Goal: Check status: Check status

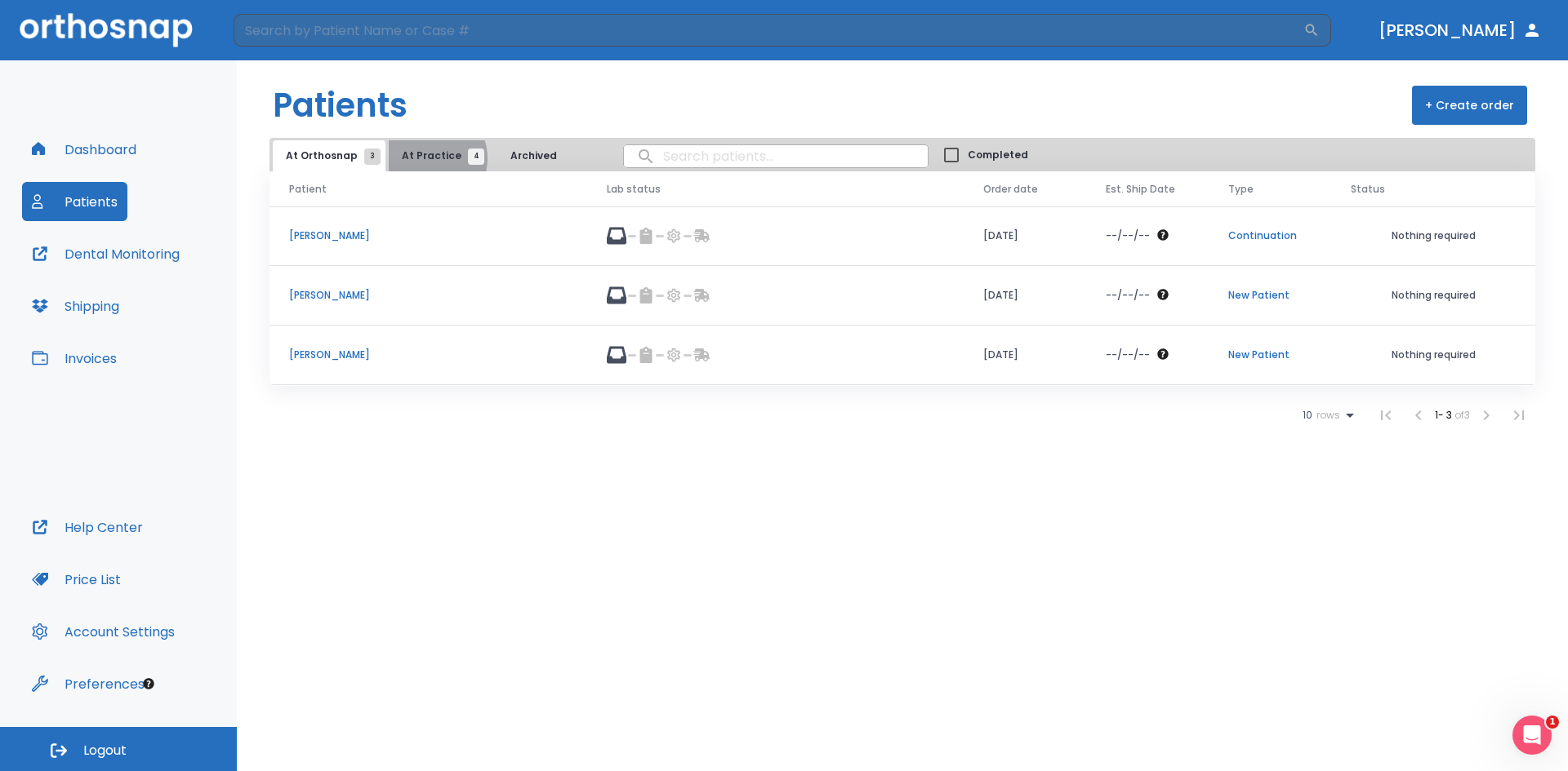
click at [423, 158] on span "At Practice 4" at bounding box center [439, 156] width 75 height 15
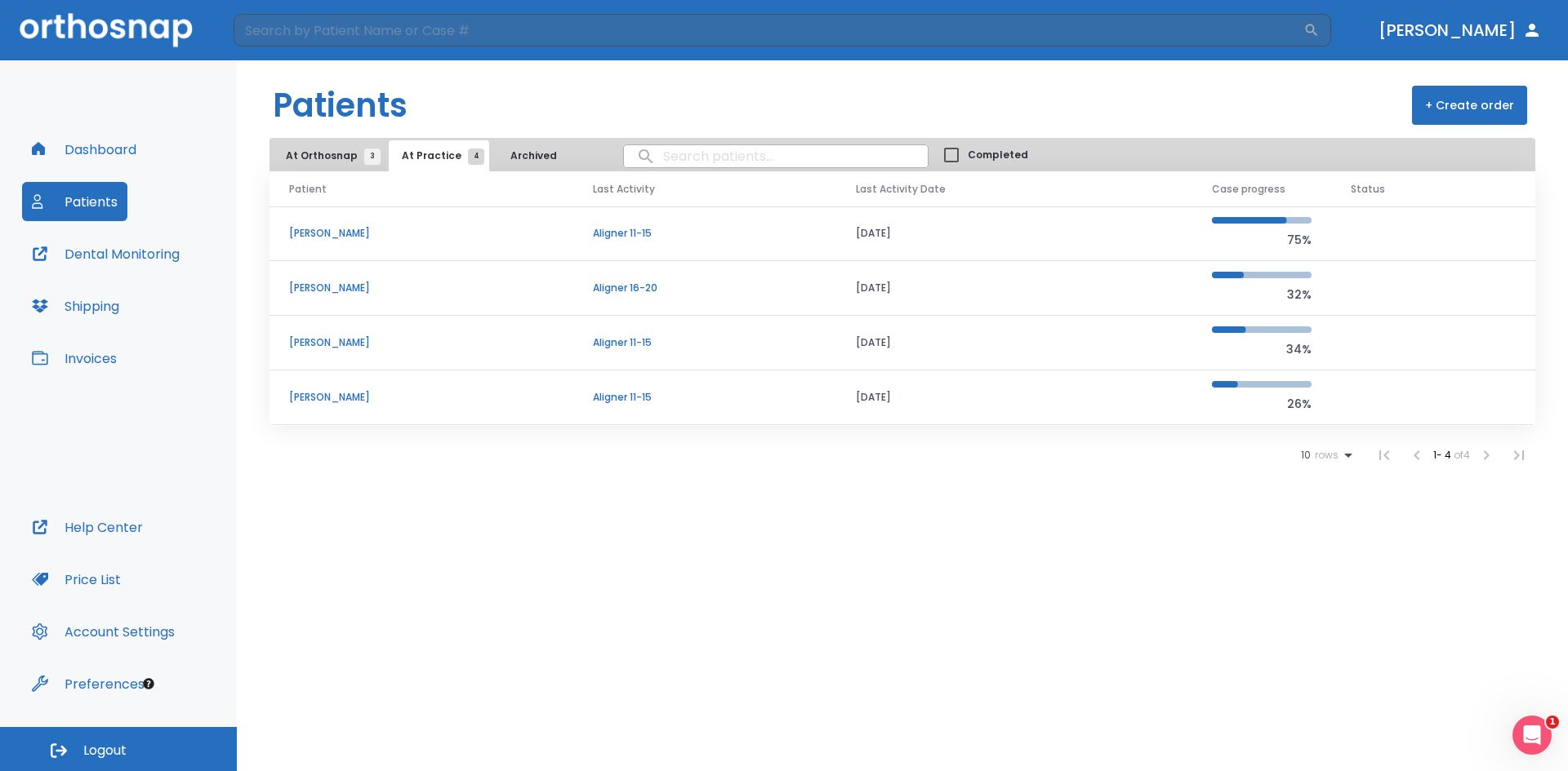
click at [367, 299] on td "[PERSON_NAME]" at bounding box center [421, 288] width 304 height 54
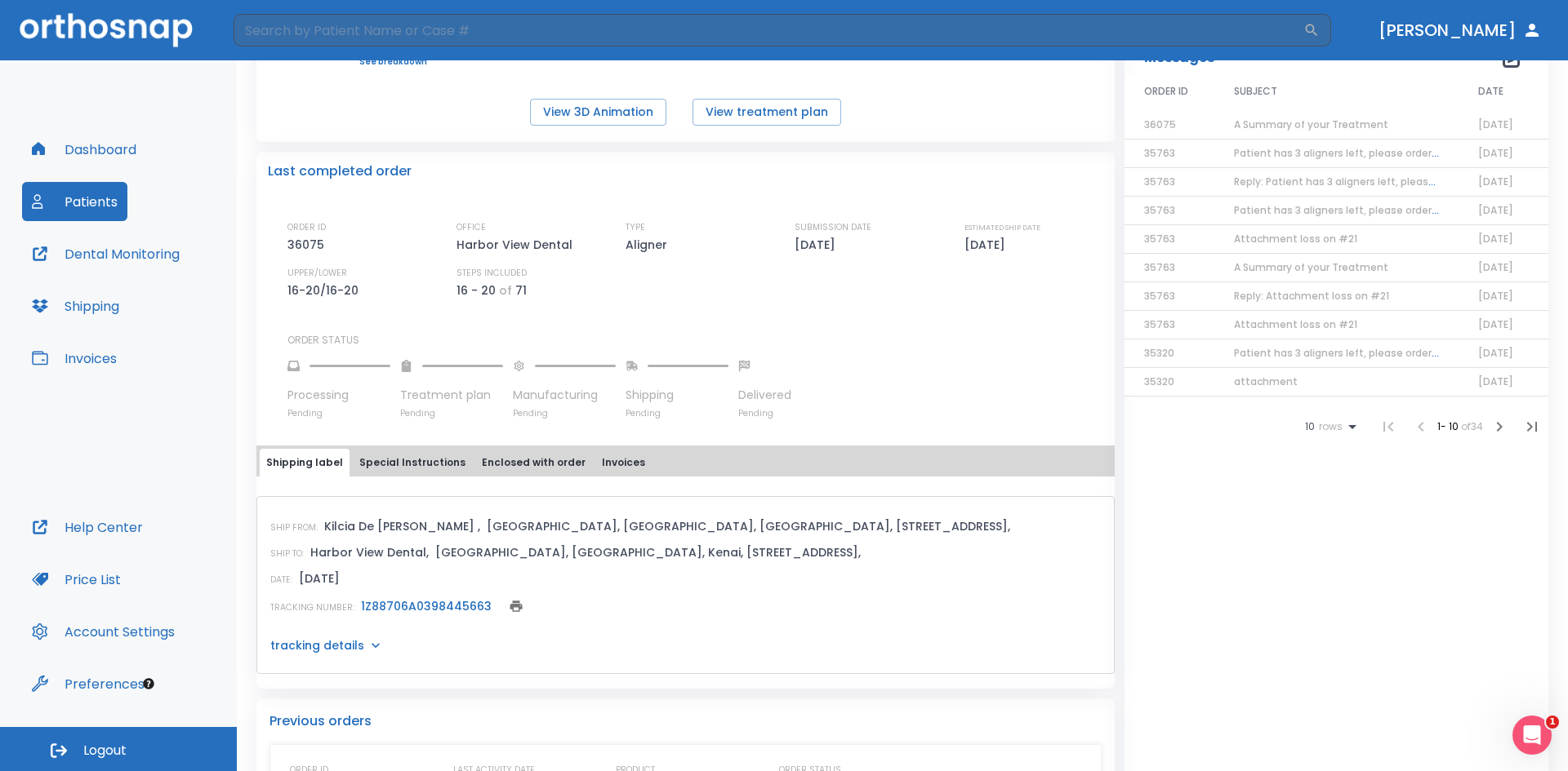
scroll to position [327, 0]
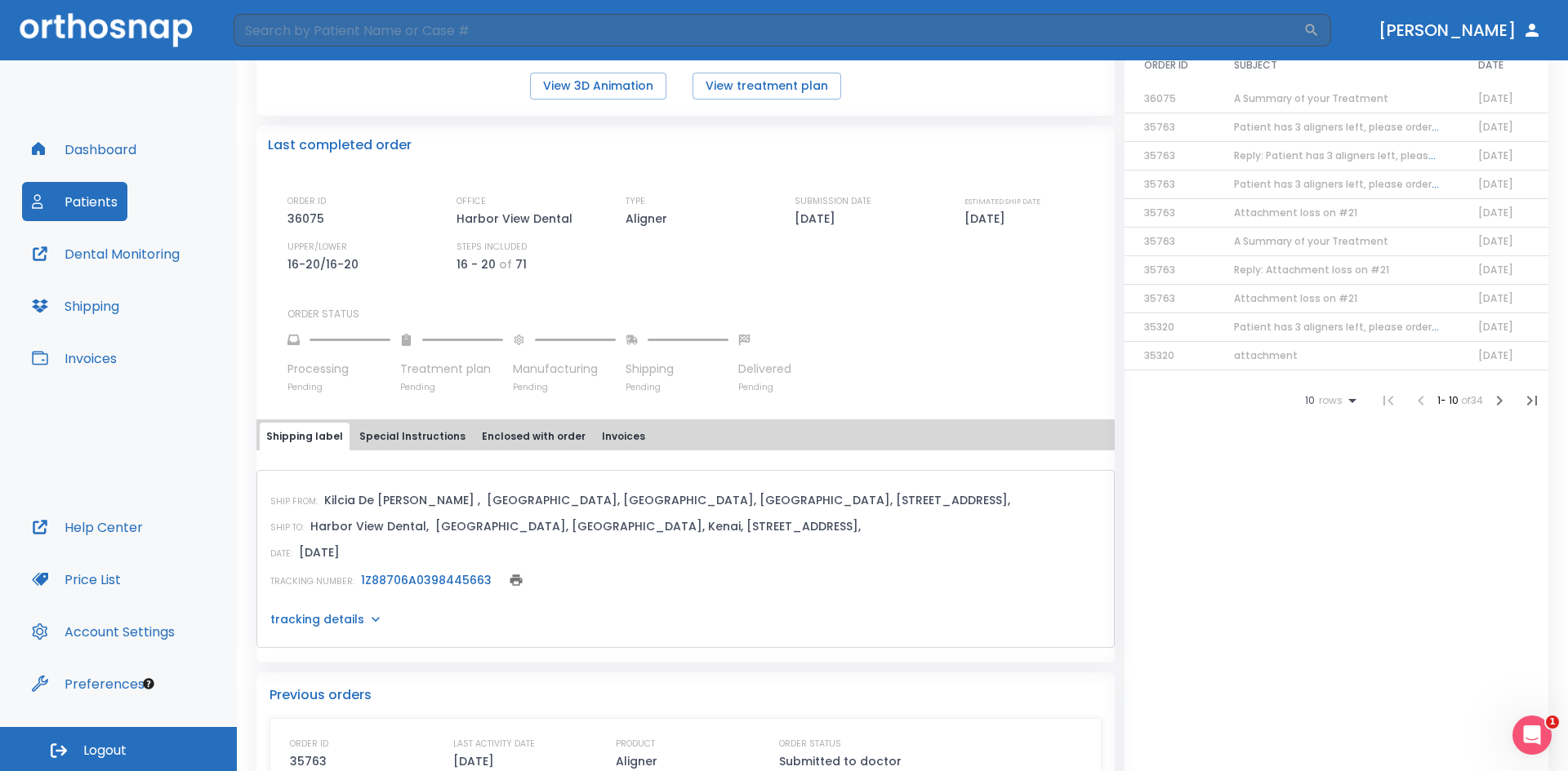
click at [397, 582] on link "1Z88706A0398445663" at bounding box center [426, 580] width 131 height 16
click at [71, 197] on button "Patients" at bounding box center [75, 201] width 106 height 39
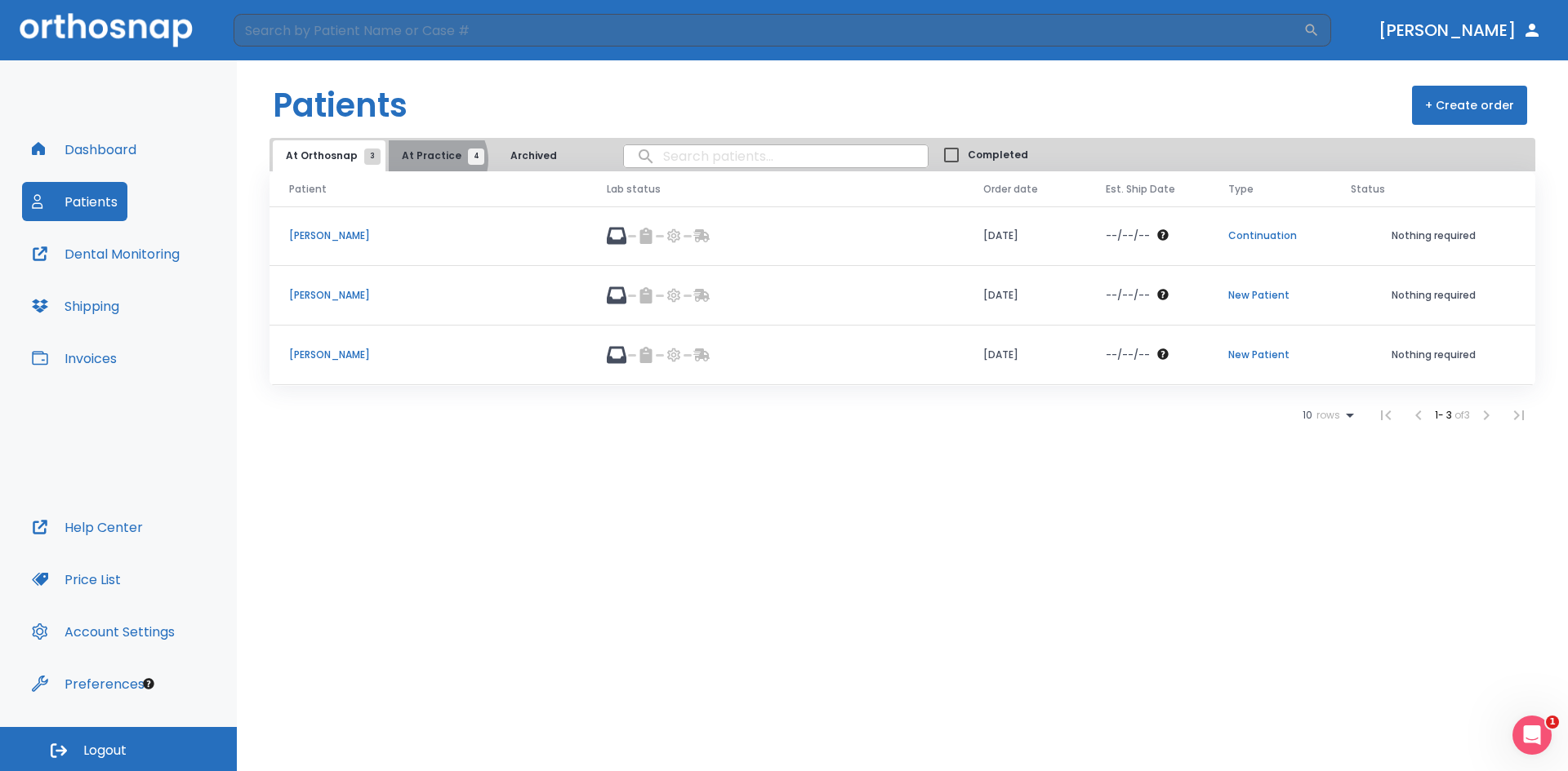
click at [429, 160] on span "At Practice 4" at bounding box center [439, 156] width 75 height 15
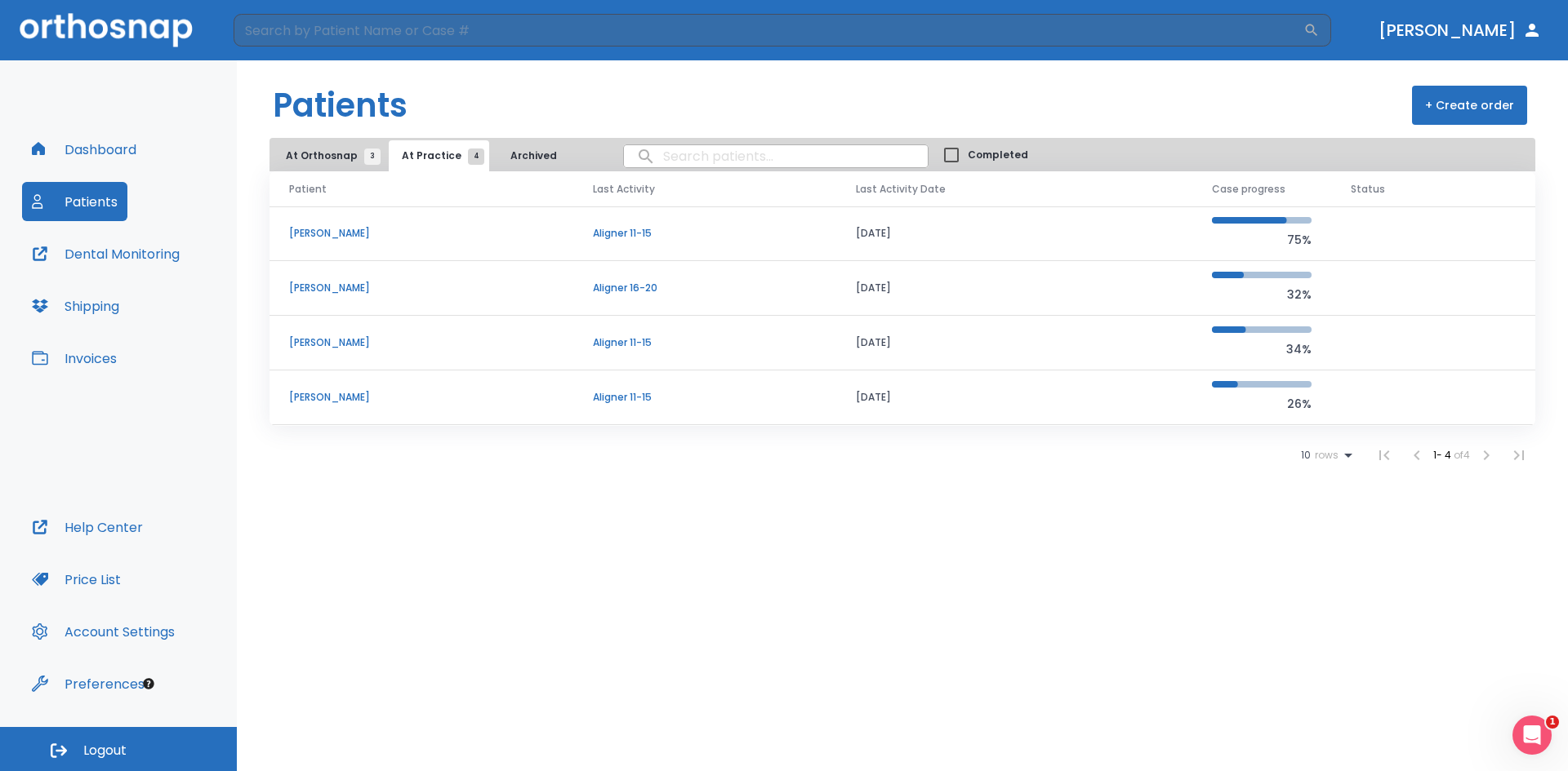
click at [318, 282] on p "[PERSON_NAME]" at bounding box center [422, 288] width 265 height 15
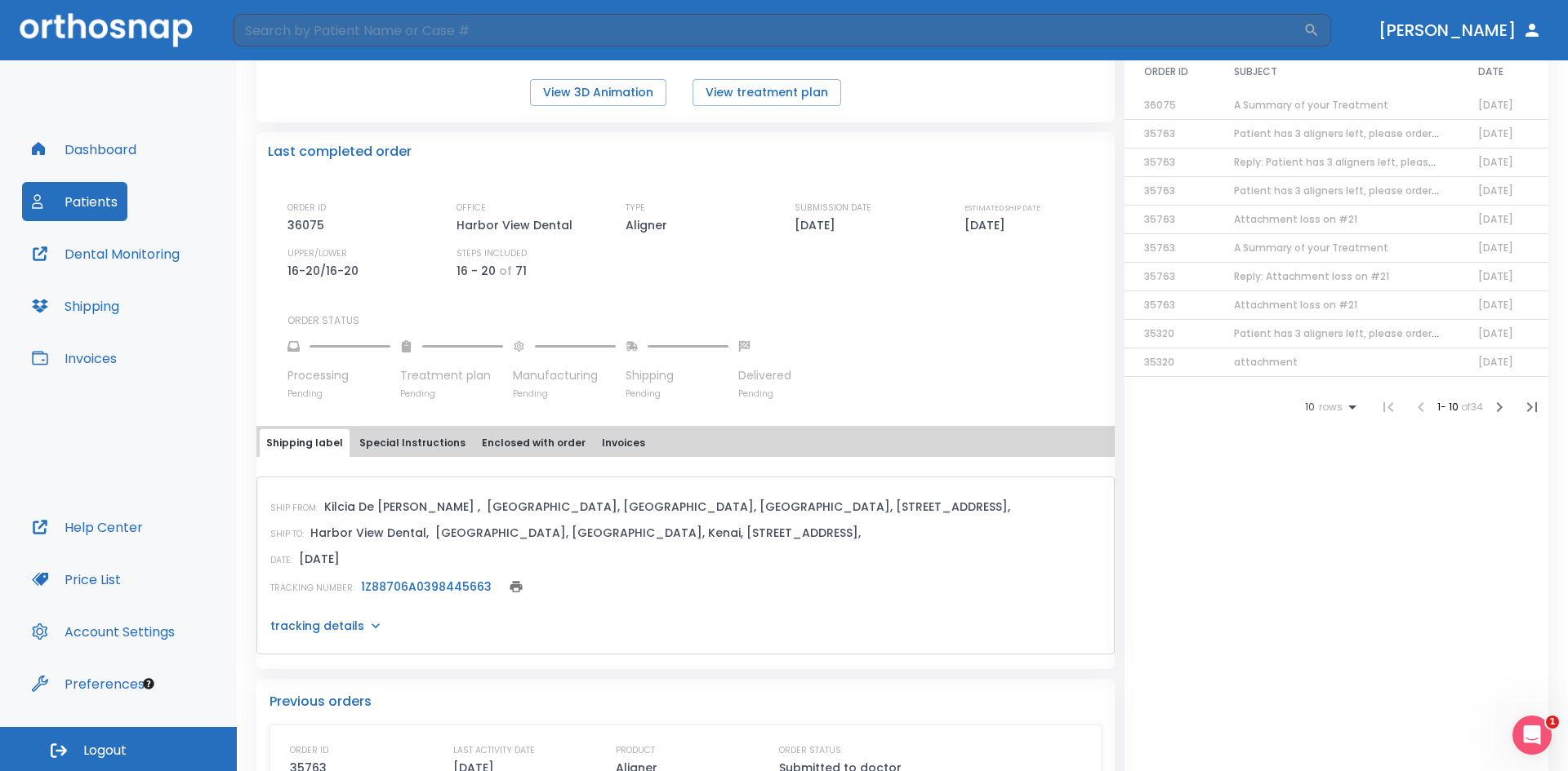
scroll to position [327, 0]
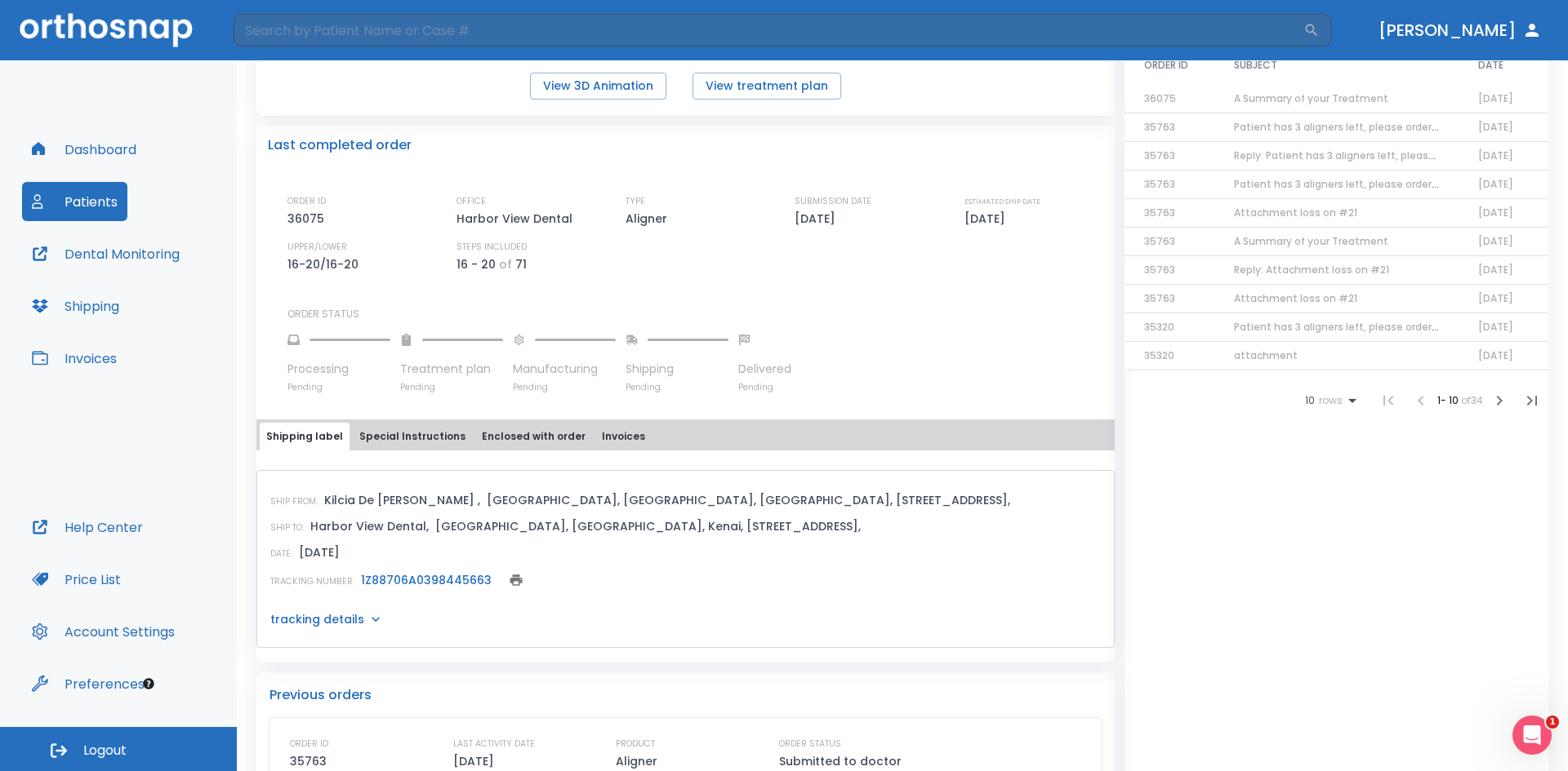
click at [430, 578] on link "1Z88706A0398445663" at bounding box center [426, 580] width 131 height 16
click at [122, 145] on button "Dashboard" at bounding box center [84, 149] width 124 height 39
